Goal: Information Seeking & Learning: Learn about a topic

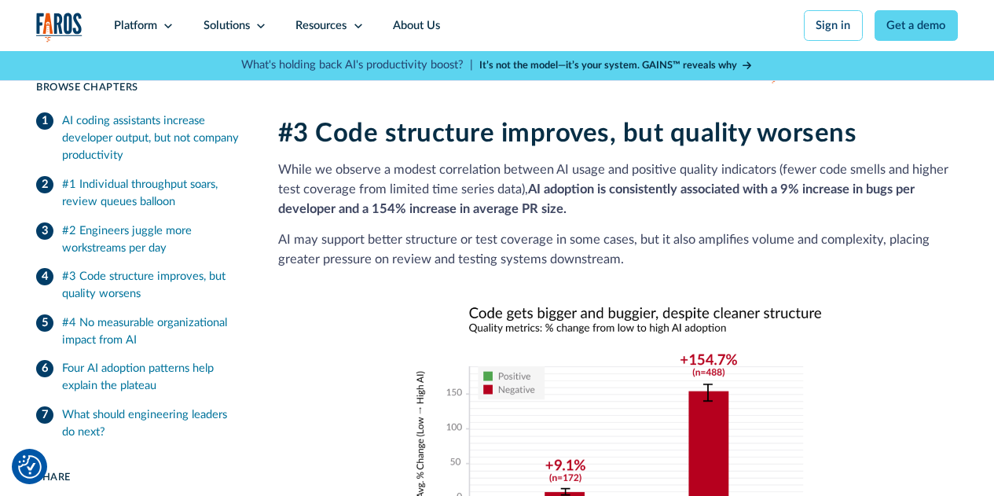
scroll to position [2152, 0]
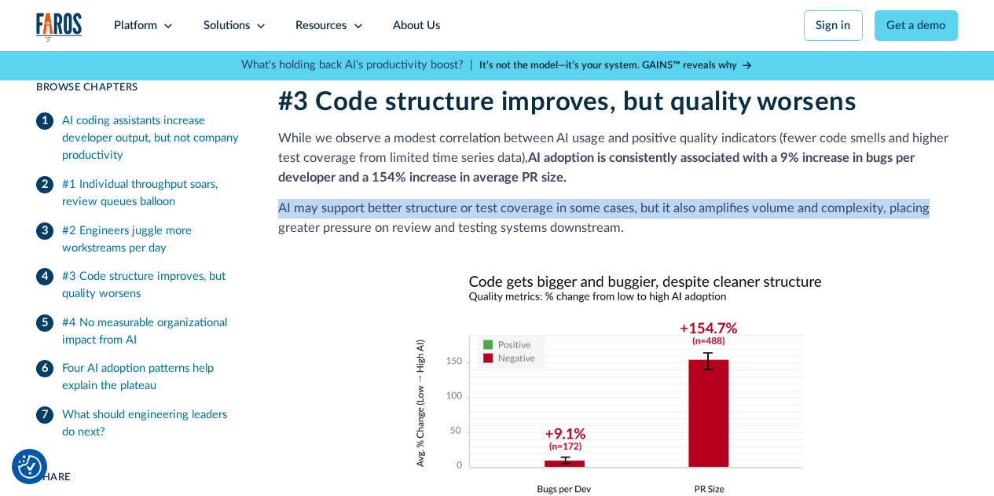
click at [991, 189] on div "7 min read Browse Chapters 7 min read AI coding assistants increase developer o…" at bounding box center [497, 486] width 994 height 4630
click at [819, 182] on p "While we observe a modest correlation between AI usage and positive quality ind…" at bounding box center [618, 158] width 680 height 58
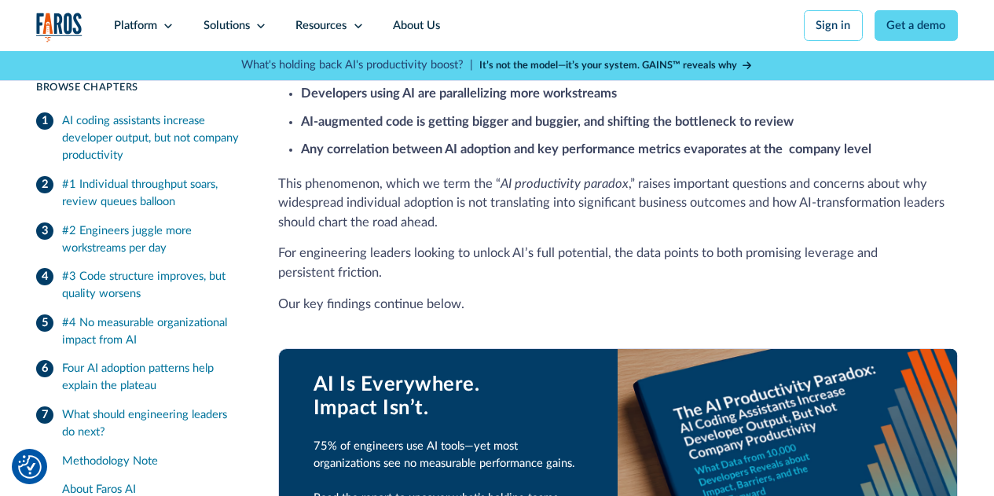
scroll to position [0, 0]
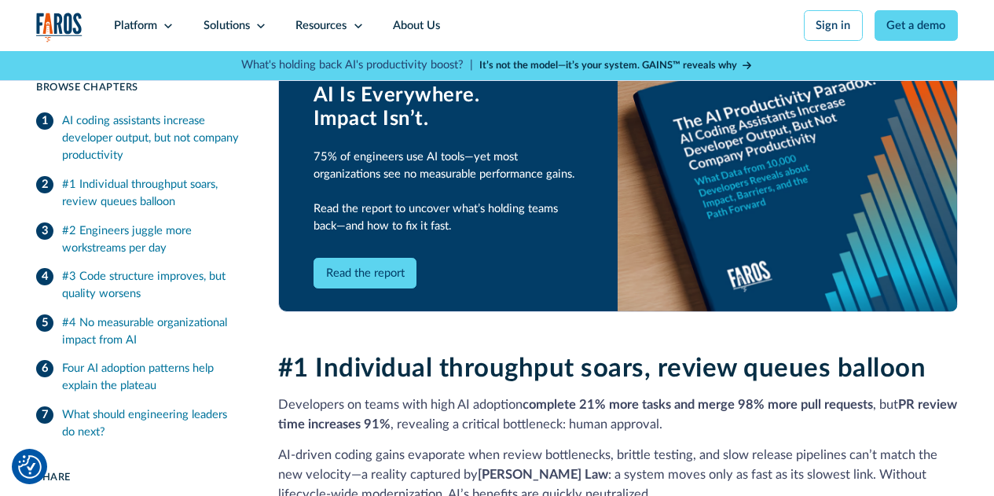
scroll to position [851, 0]
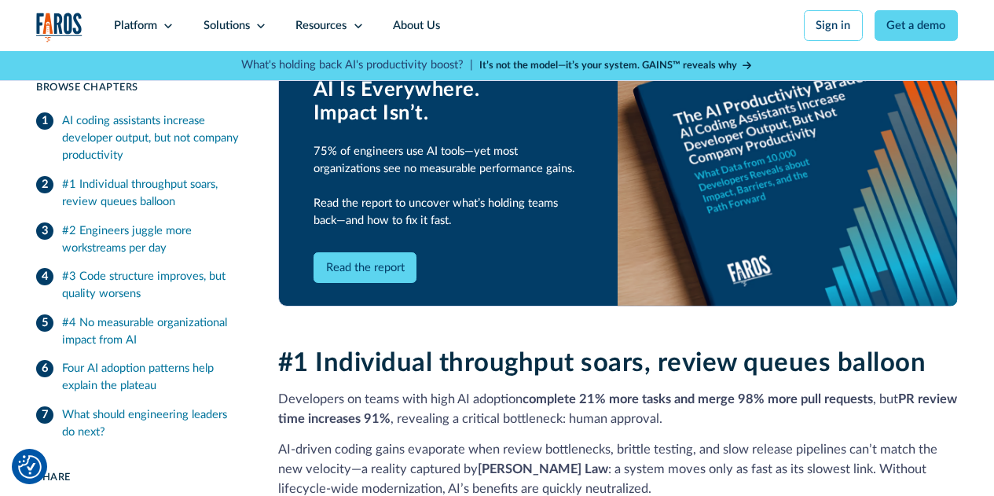
click at [368, 252] on link "Read the report" at bounding box center [365, 267] width 103 height 31
click at [171, 197] on div "#1 Individual throughput soars, review queues balloon" at bounding box center [153, 193] width 182 height 35
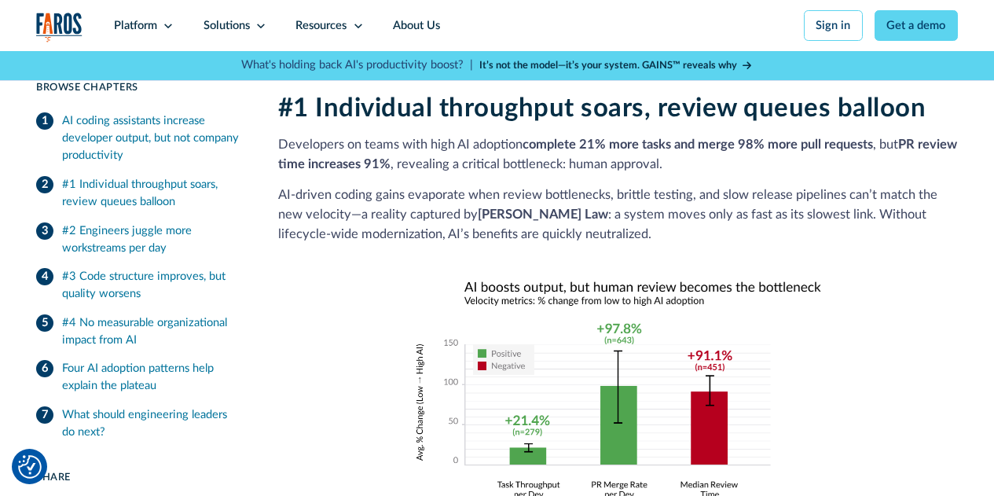
scroll to position [1107, 0]
click at [137, 252] on div "#2 Engineers juggle more workstreams per day" at bounding box center [153, 239] width 182 height 35
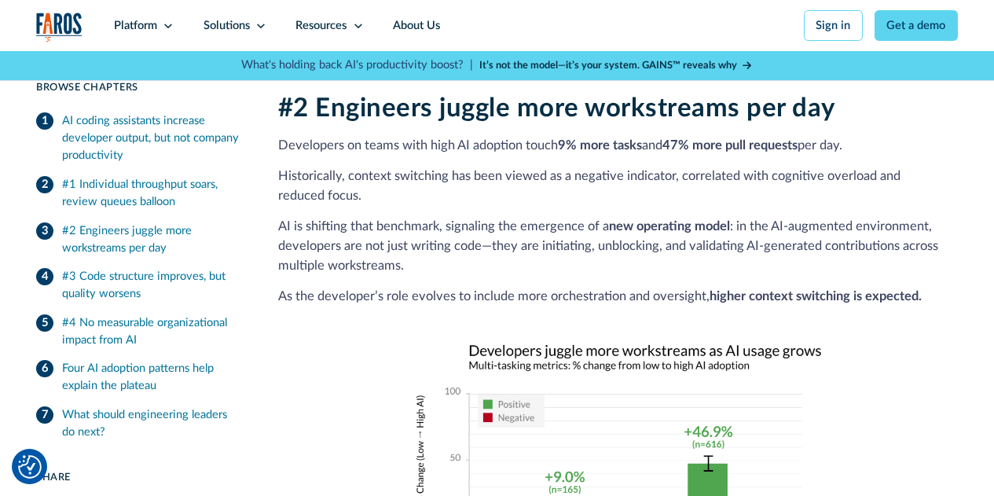
scroll to position [1597, 0]
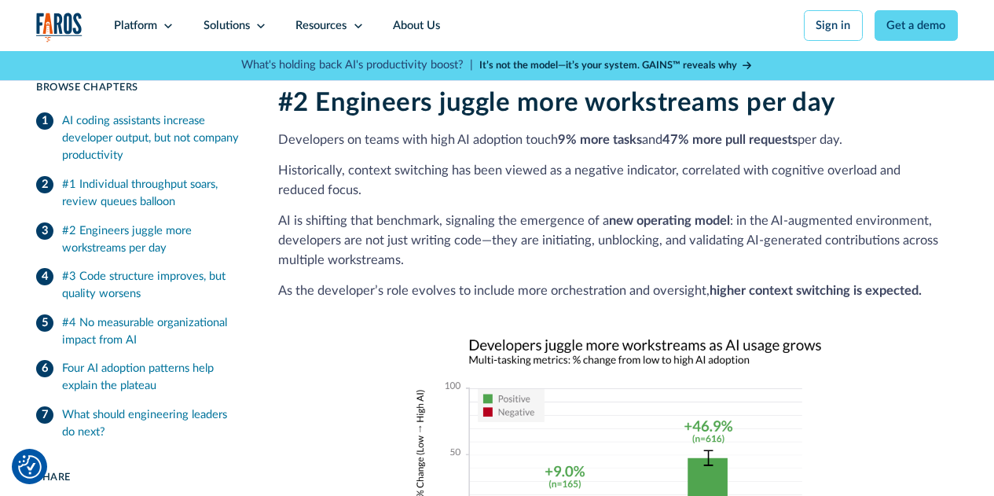
click at [135, 301] on div "#3 Code structure improves, but quality worsens" at bounding box center [153, 286] width 182 height 35
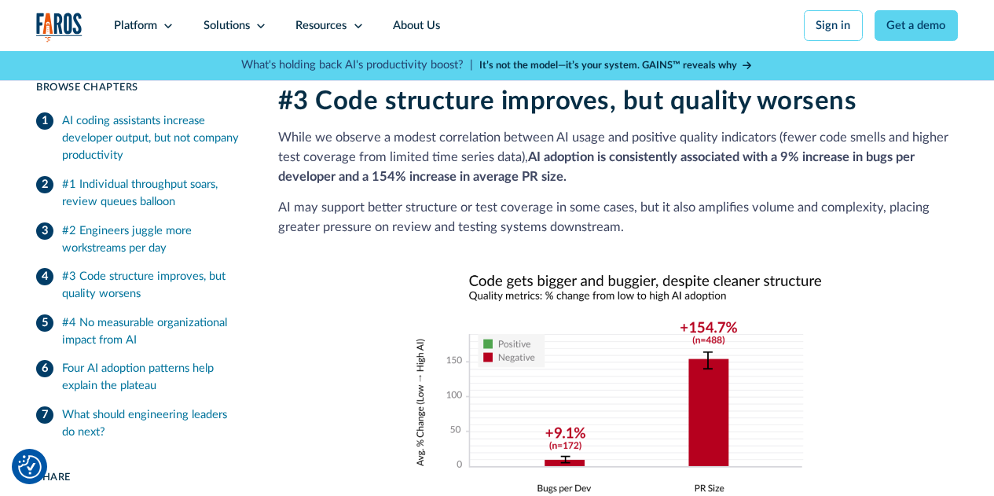
scroll to position [2154, 0]
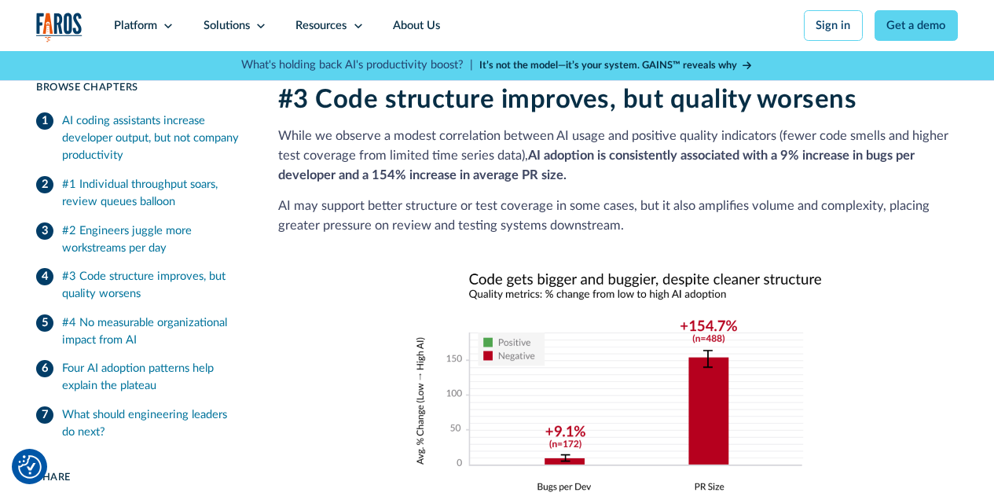
click at [133, 324] on div "#4 No measurable organizational impact from AI" at bounding box center [153, 331] width 182 height 35
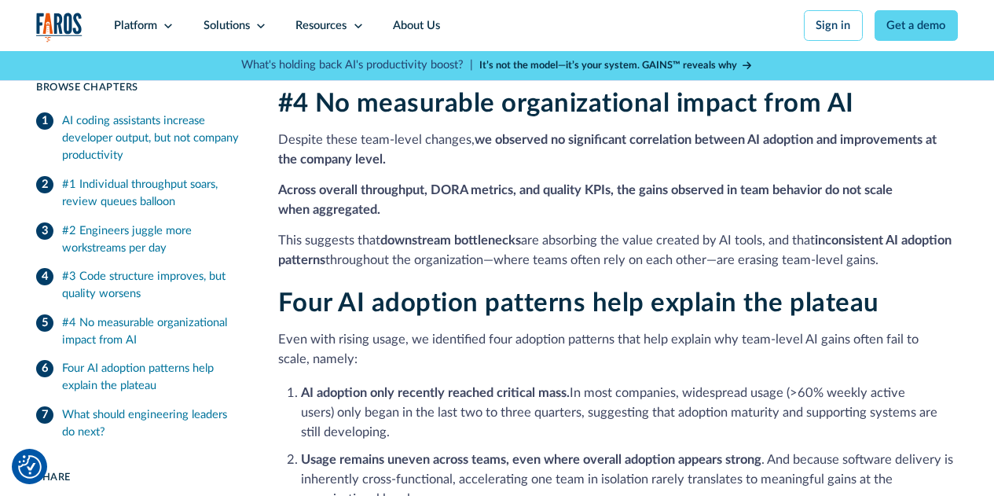
scroll to position [2644, 0]
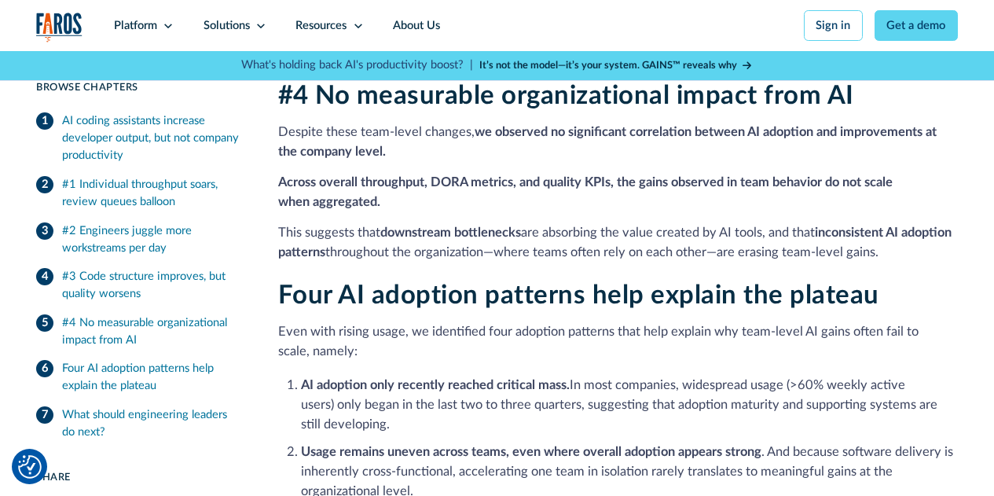
click at [112, 340] on div "#4 No measurable organizational impact from AI" at bounding box center [153, 331] width 182 height 35
click at [112, 379] on div "Four AI adoption patterns help explain the plateau" at bounding box center [153, 378] width 182 height 35
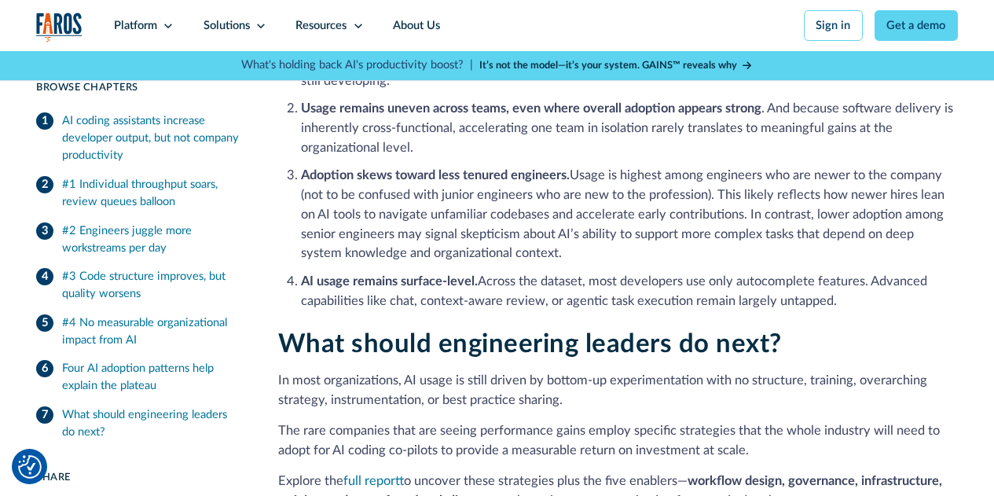
scroll to position [2993, 0]
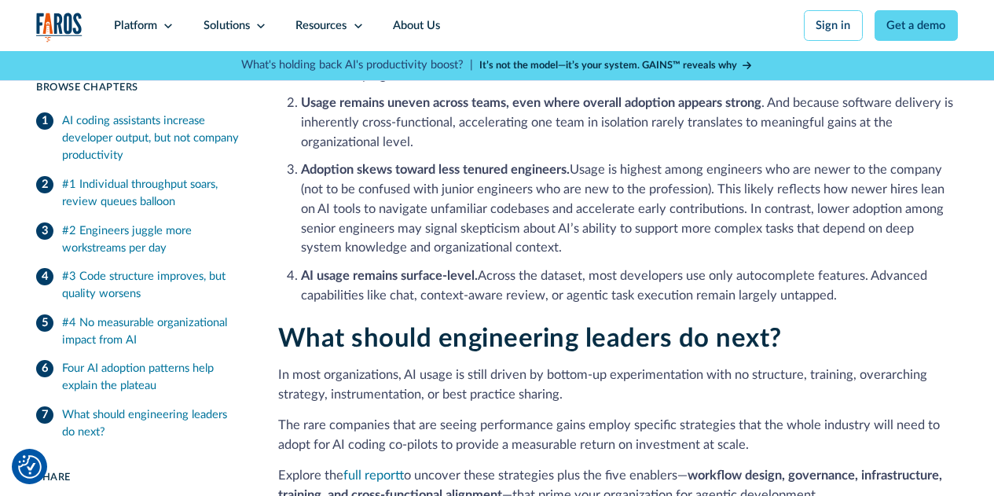
click at [145, 423] on div "What should engineering leaders do next?" at bounding box center [153, 424] width 182 height 35
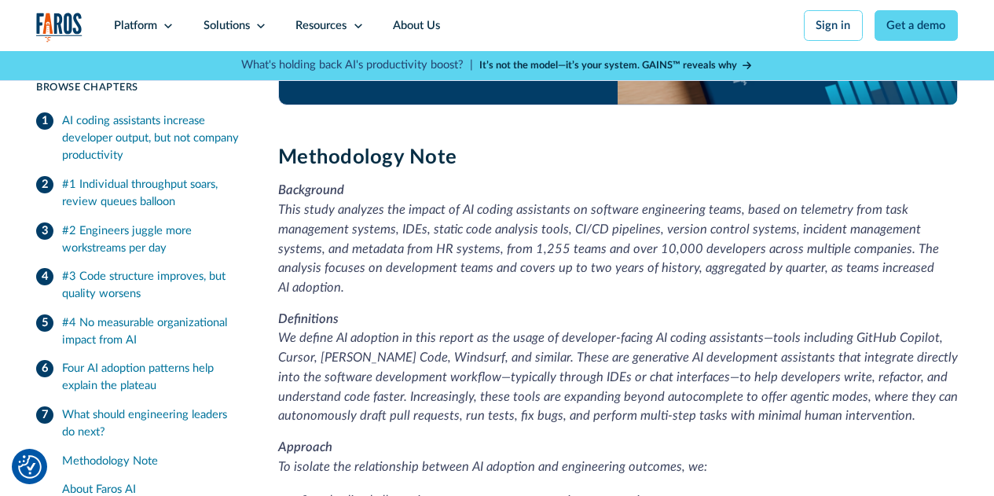
scroll to position [3702, 0]
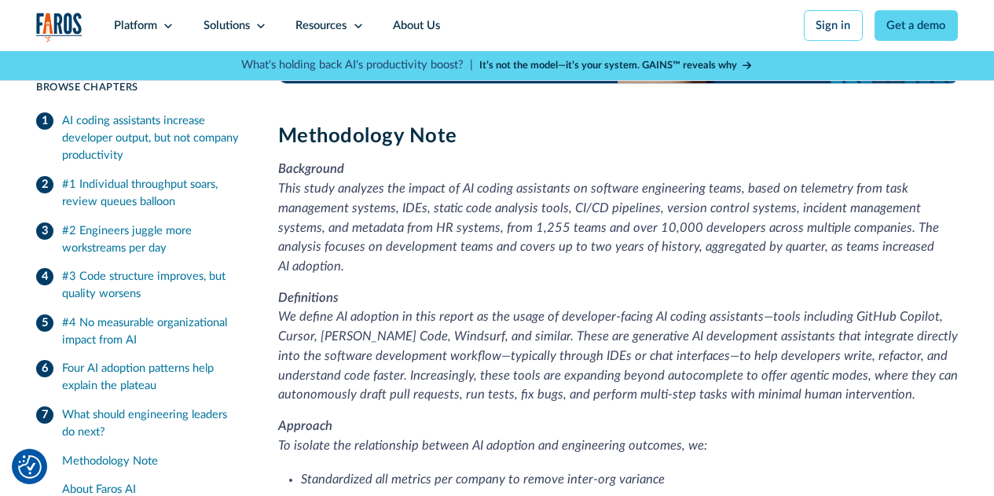
click at [745, 475] on li "Standardized all metrics per company to remove inter-org variance" at bounding box center [629, 480] width 657 height 20
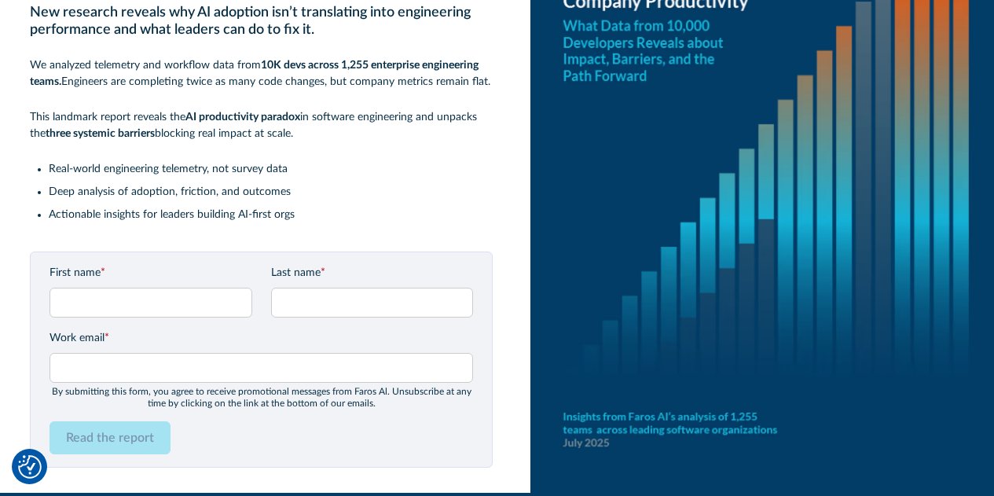
scroll to position [207, 0]
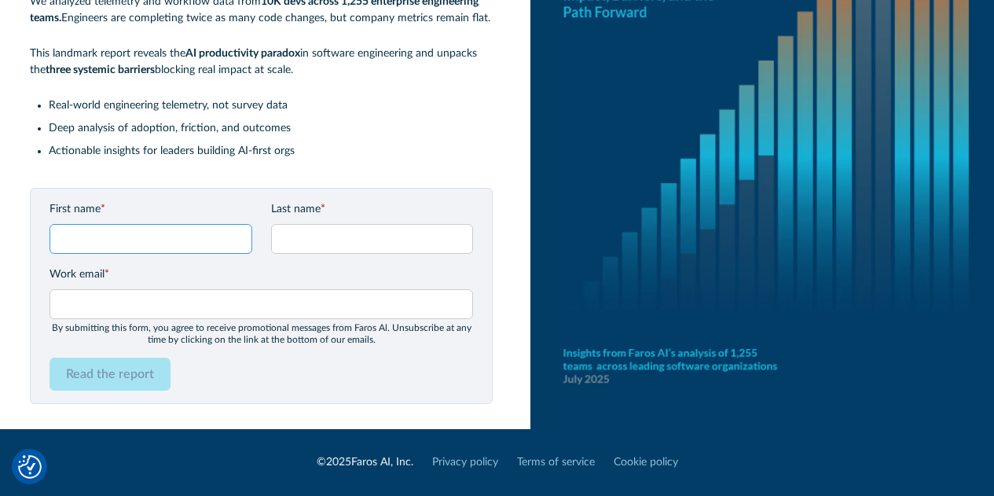
click at [94, 241] on input "First name *" at bounding box center [151, 239] width 203 height 30
type input "ravi"
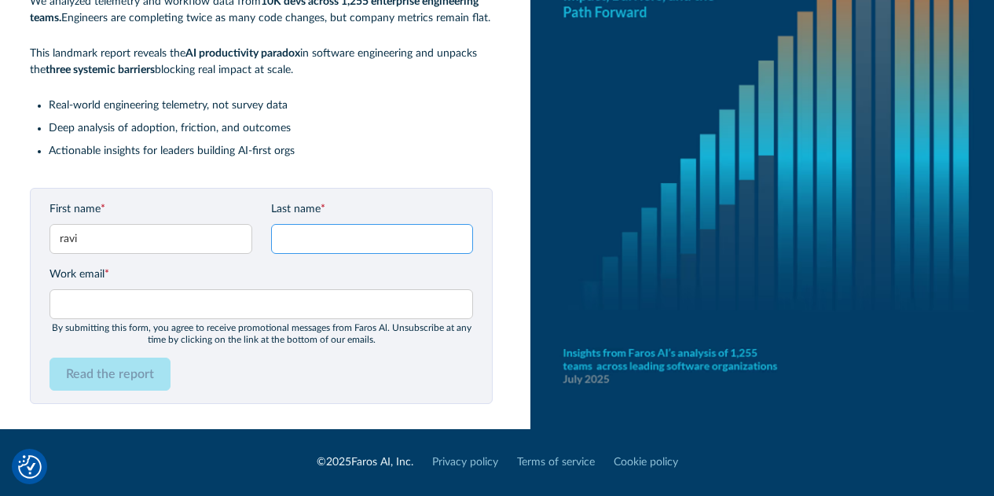
type input "r"
type input "t"
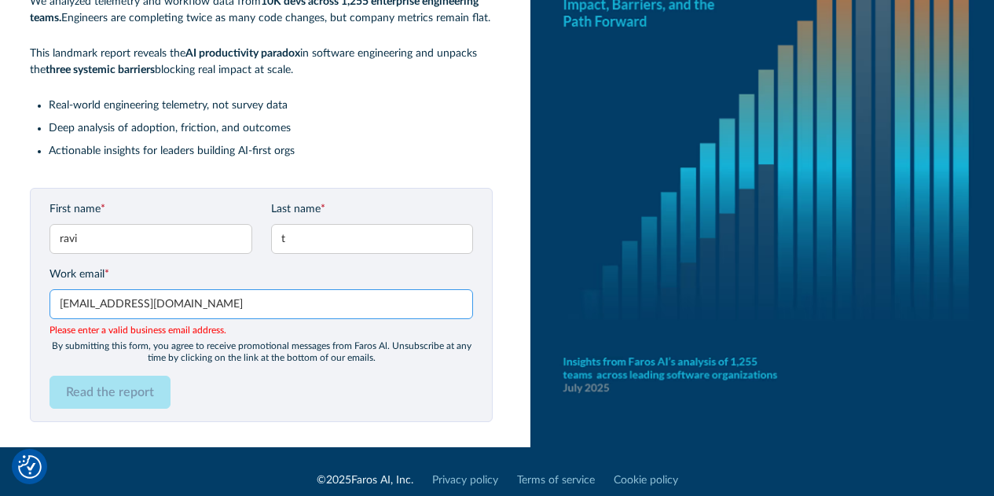
click at [206, 304] on input "ravi280@gmail.com" at bounding box center [262, 304] width 424 height 30
click at [206, 304] on input "ra" at bounding box center [262, 304] width 424 height 30
type input "r"
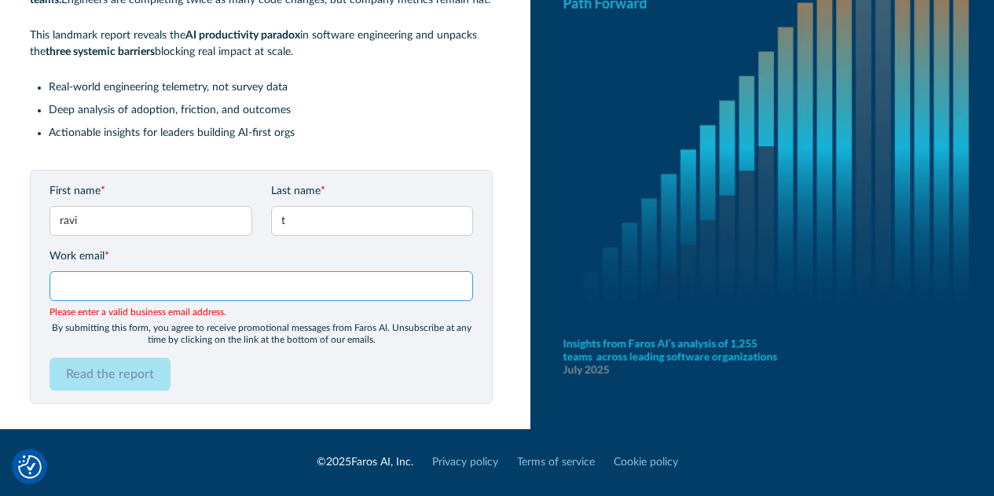
scroll to position [0, 0]
